Goal: Task Accomplishment & Management: Use online tool/utility

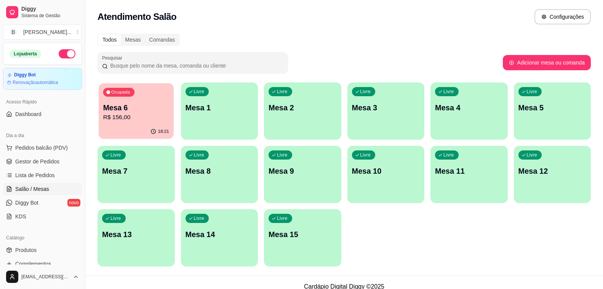
click at [119, 114] on p "R$ 156,00" at bounding box center [136, 117] width 66 height 9
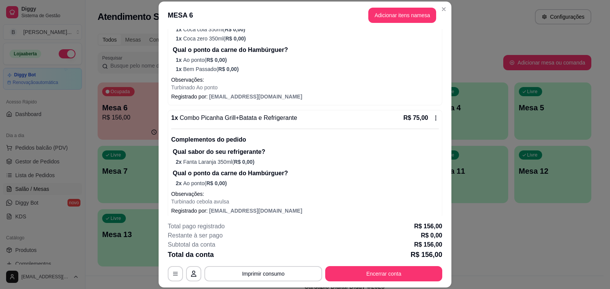
scroll to position [85, 0]
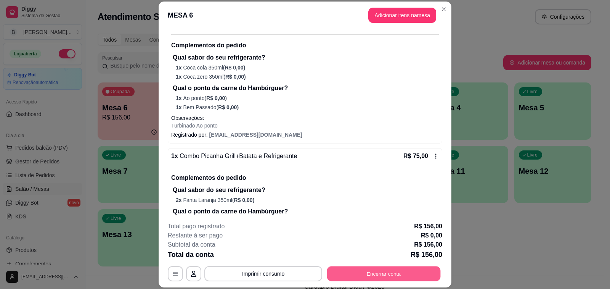
click at [378, 270] on button "Encerrar conta" at bounding box center [384, 273] width 114 height 15
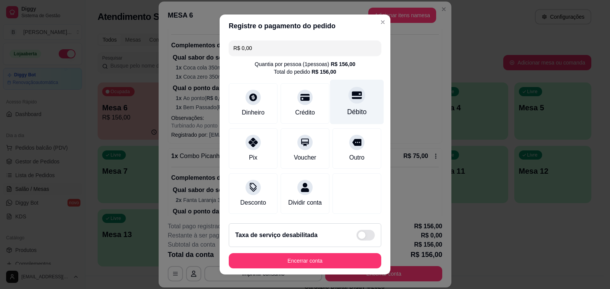
click at [352, 99] on icon at bounding box center [357, 95] width 10 height 8
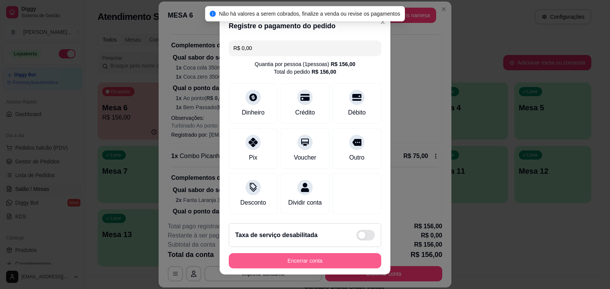
click at [288, 264] on button "Encerrar conta" at bounding box center [305, 260] width 152 height 15
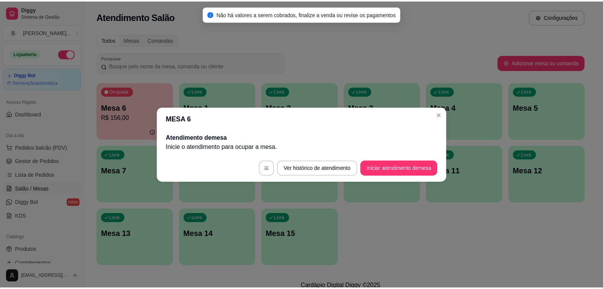
scroll to position [0, 0]
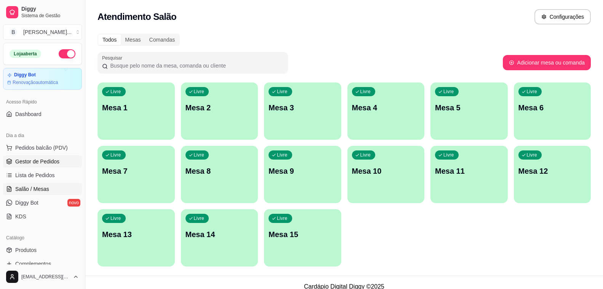
click at [20, 159] on span "Gestor de Pedidos" at bounding box center [37, 161] width 44 height 8
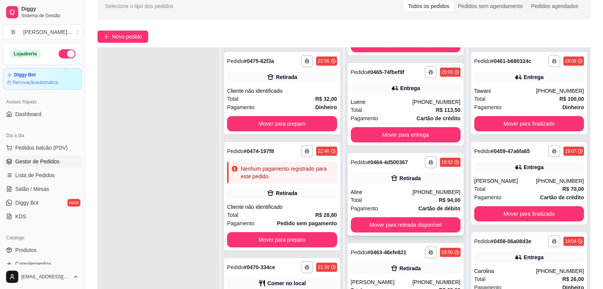
scroll to position [116, 0]
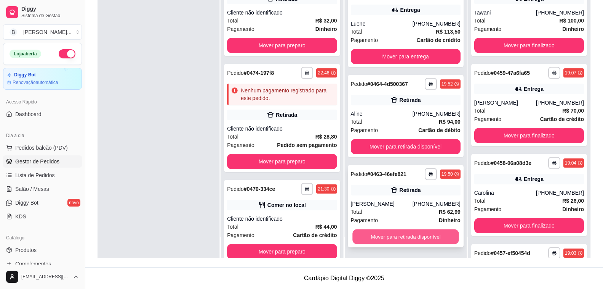
click at [404, 236] on button "Mover para retirada disponível" at bounding box center [406, 236] width 107 height 15
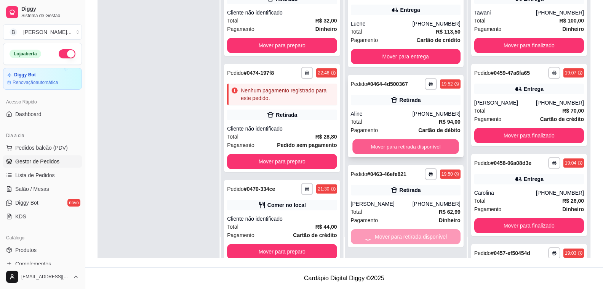
click at [392, 142] on div "**********" at bounding box center [406, 113] width 122 height 289
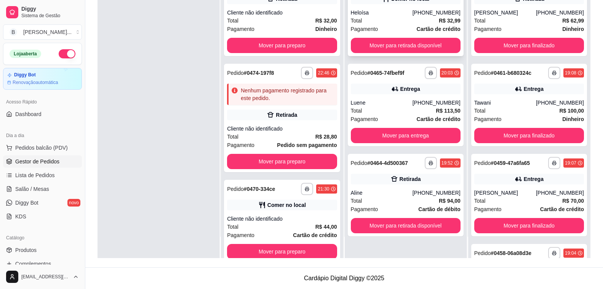
scroll to position [0, 0]
click at [396, 55] on div "**********" at bounding box center [406, 15] width 116 height 82
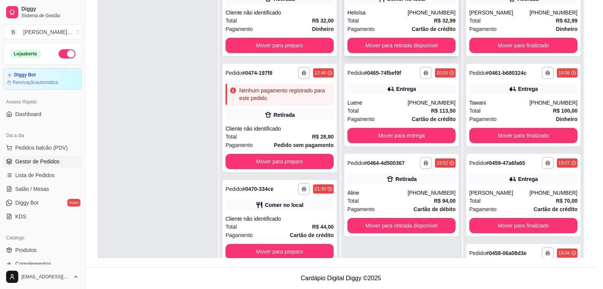
click at [399, 48] on div "feito há 1252 minutos Horário do pedido [DATE] 21:06 Status do pedido PREPARAND…" at bounding box center [301, 143] width 223 height 194
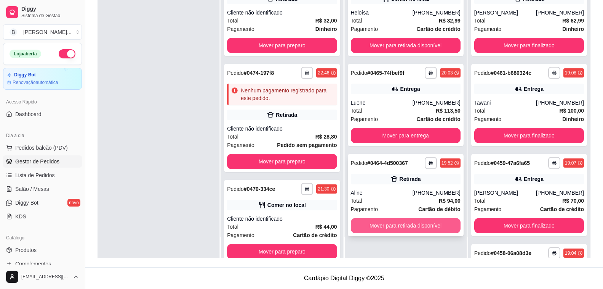
click at [421, 220] on button "Mover para retirada disponível" at bounding box center [406, 225] width 110 height 15
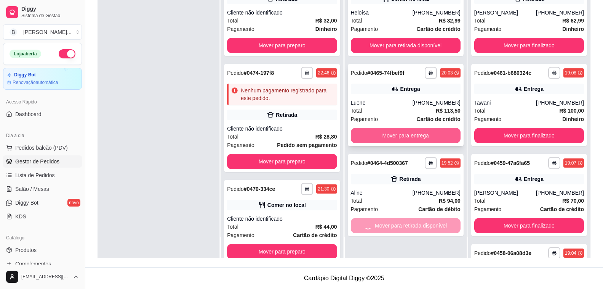
click at [389, 133] on button "Mover para entrega" at bounding box center [406, 135] width 110 height 15
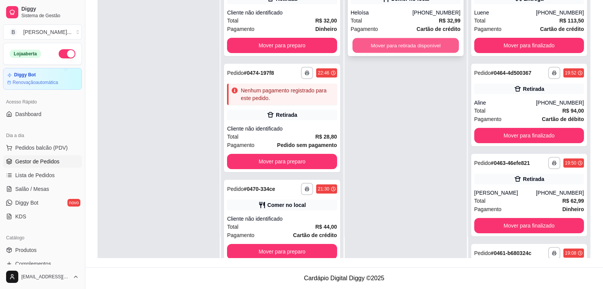
click at [393, 48] on button "Mover para retirada disponível" at bounding box center [406, 45] width 107 height 15
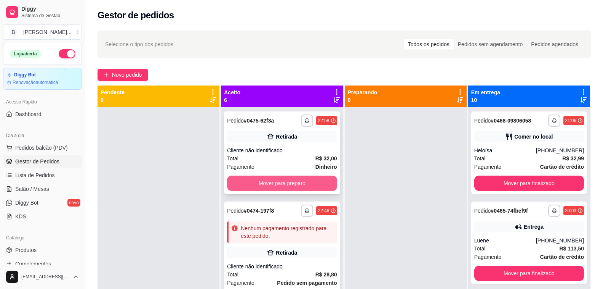
click at [279, 187] on button "Mover para preparo" at bounding box center [282, 182] width 110 height 15
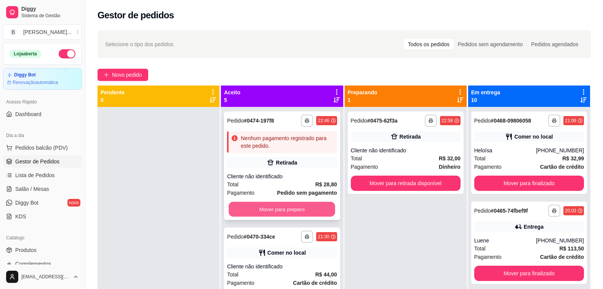
click at [300, 207] on button "Mover para preparo" at bounding box center [282, 209] width 107 height 15
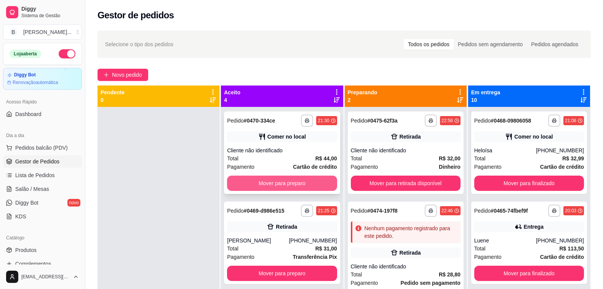
click at [295, 181] on button "Mover para preparo" at bounding box center [282, 182] width 110 height 15
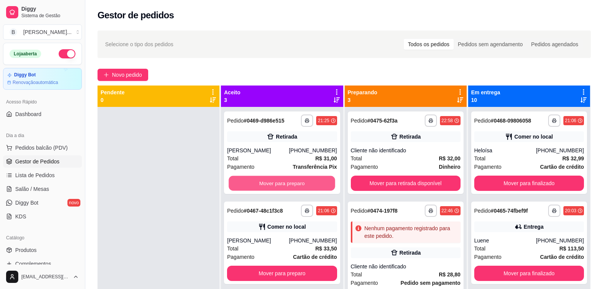
click at [295, 181] on button "Mover para preparo" at bounding box center [282, 183] width 107 height 15
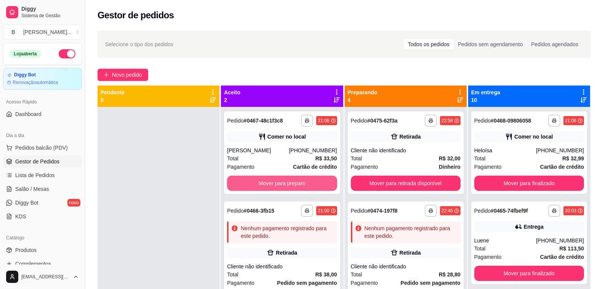
click at [295, 181] on button "Mover para preparo" at bounding box center [282, 182] width 110 height 15
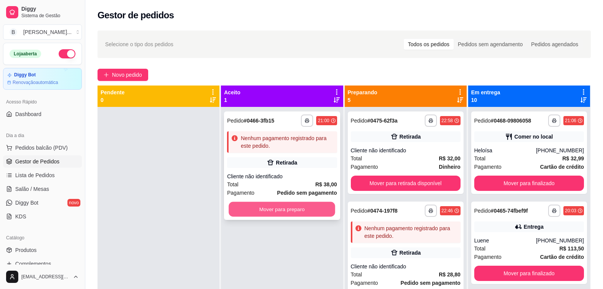
click at [319, 206] on button "Mover para preparo" at bounding box center [282, 209] width 107 height 15
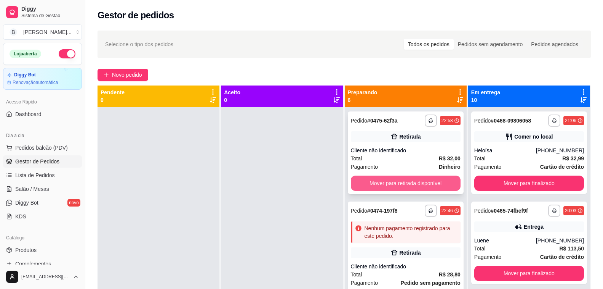
click at [405, 186] on button "Mover para retirada disponível" at bounding box center [406, 182] width 110 height 15
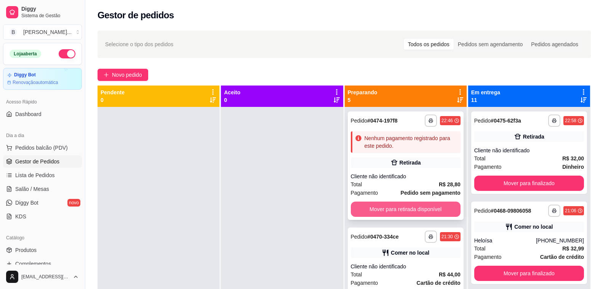
click at [416, 207] on button "Mover para retirada disponível" at bounding box center [406, 208] width 110 height 15
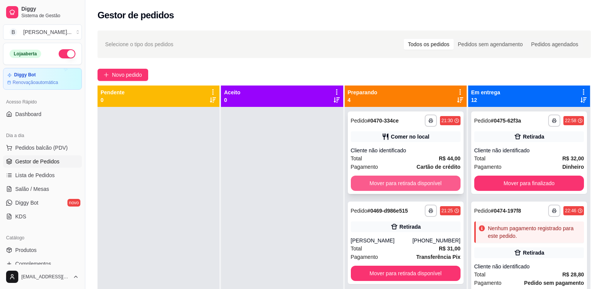
click at [392, 181] on button "Mover para retirada disponível" at bounding box center [406, 182] width 110 height 15
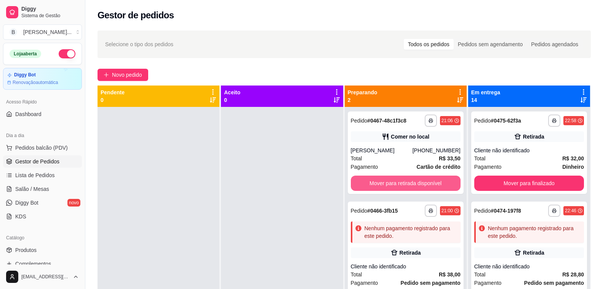
click at [392, 181] on button "Mover para retirada disponível" at bounding box center [406, 182] width 110 height 15
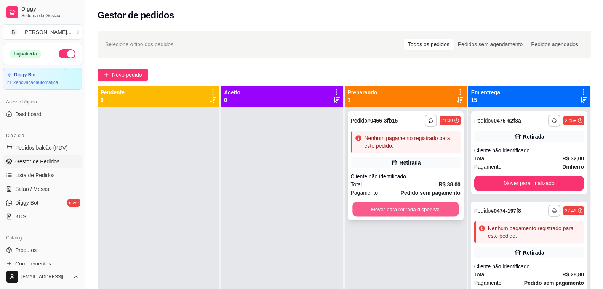
click at [404, 209] on button "Mover para retirada disponível" at bounding box center [406, 209] width 107 height 15
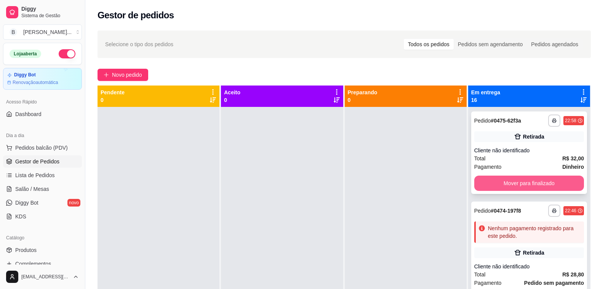
click at [553, 187] on button "Mover para finalizado" at bounding box center [530, 182] width 110 height 15
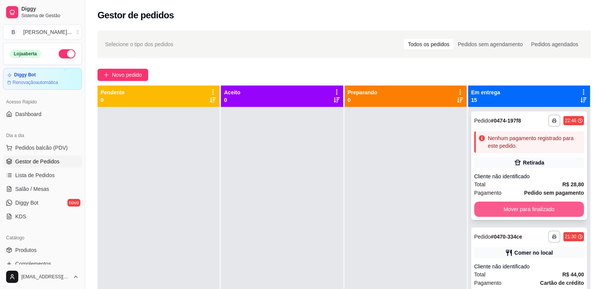
click at [544, 212] on button "Mover para finalizado" at bounding box center [530, 208] width 110 height 15
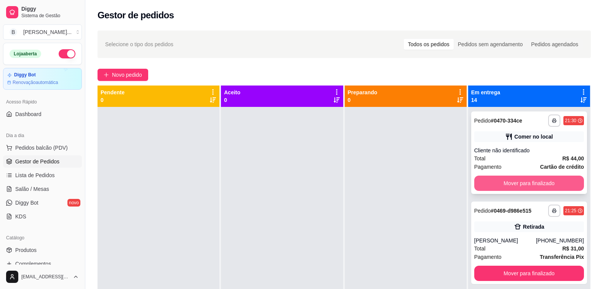
click at [556, 180] on button "Mover para finalizado" at bounding box center [530, 182] width 110 height 15
click at [509, 185] on button "Mover para finalizado" at bounding box center [530, 182] width 110 height 15
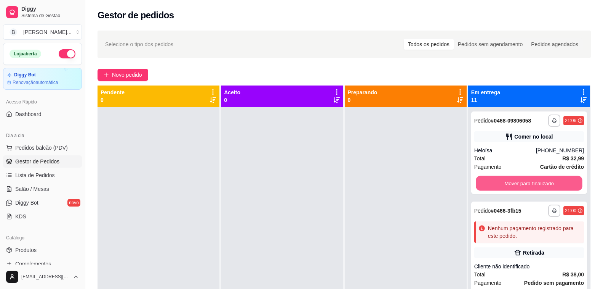
click at [509, 185] on button "Mover para finalizado" at bounding box center [529, 183] width 107 height 15
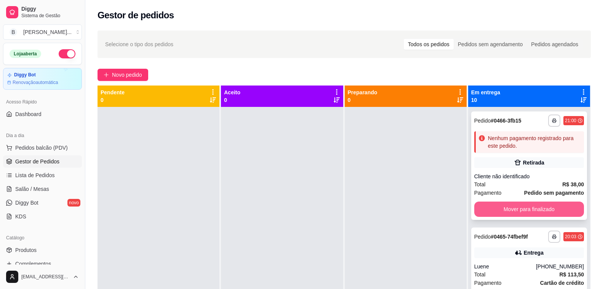
click at [511, 211] on button "Mover para finalizado" at bounding box center [530, 208] width 110 height 15
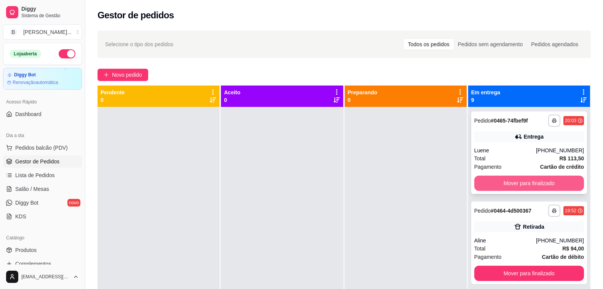
click at [512, 183] on button "Mover para finalizado" at bounding box center [530, 182] width 110 height 15
click at [512, 183] on button "Mover para finalizado" at bounding box center [529, 183] width 107 height 15
click at [512, 183] on button "Mover para finalizado" at bounding box center [530, 182] width 110 height 15
click at [503, 191] on button "Mover para finalizado" at bounding box center [530, 182] width 110 height 15
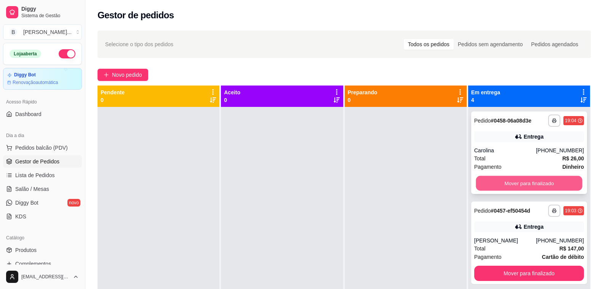
click at [500, 183] on button "Mover para finalizado" at bounding box center [529, 183] width 107 height 15
click at [500, 183] on button "Mover para finalizado" at bounding box center [530, 182] width 110 height 15
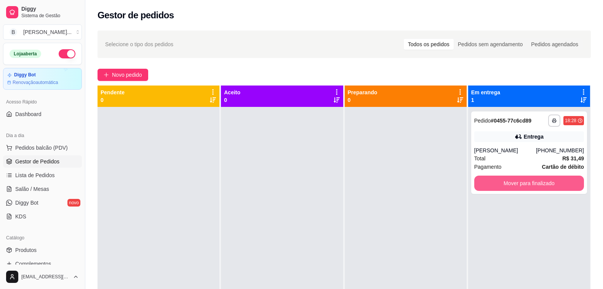
click at [500, 183] on button "Mover para finalizado" at bounding box center [530, 182] width 110 height 15
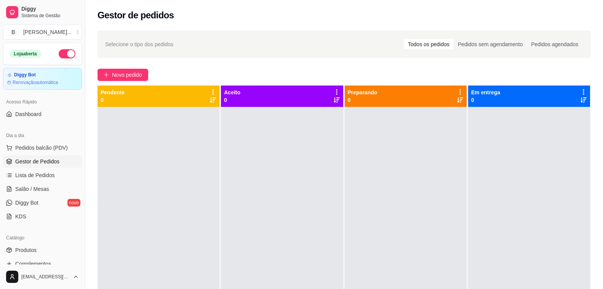
click at [174, 171] on div at bounding box center [159, 251] width 122 height 289
